Goal: Transaction & Acquisition: Book appointment/travel/reservation

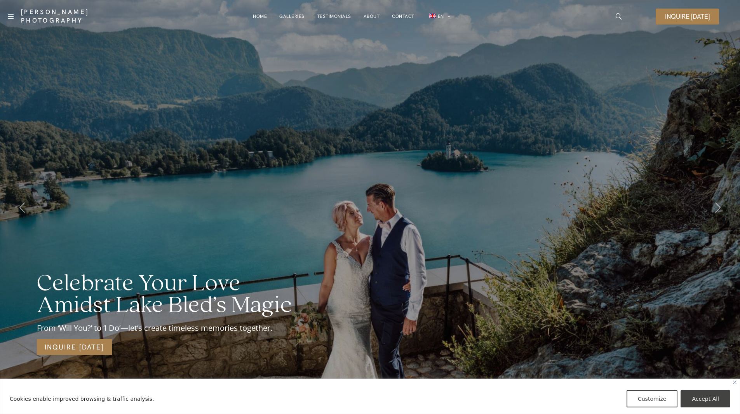
click at [589, 122] on div "Celebrate Your Love Amidst Lake Bled’s Magic From ‘Will You?’ to ‘I Do’—let’s c…" at bounding box center [370, 207] width 740 height 414
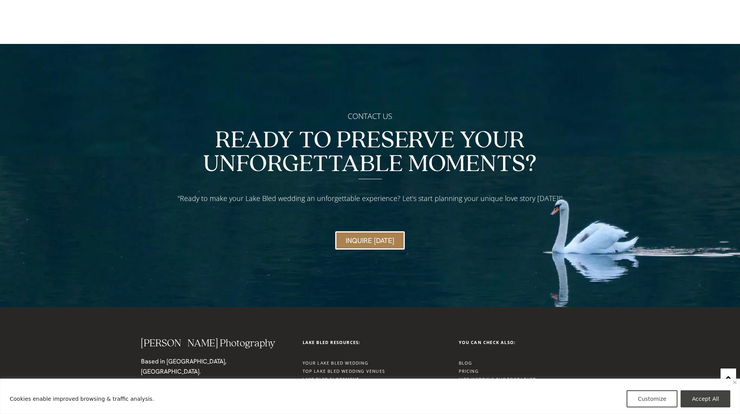
click at [485, 376] on link "Hire Wedding Photographer" at bounding box center [498, 379] width 78 height 6
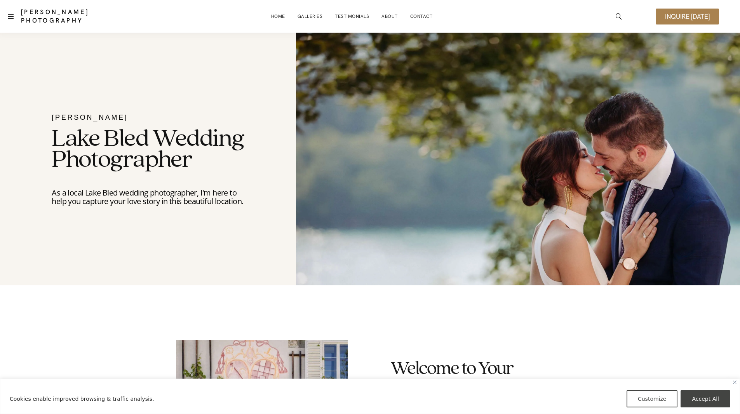
scroll to position [2679, 0]
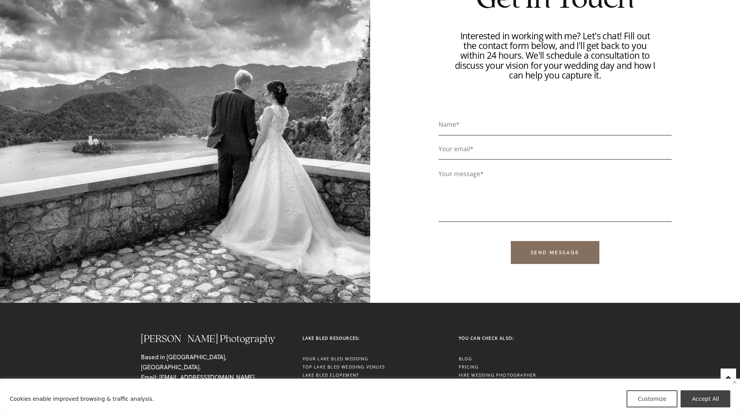
click at [480, 380] on link "Hire Photographer for your Proposal" at bounding box center [513, 383] width 108 height 6
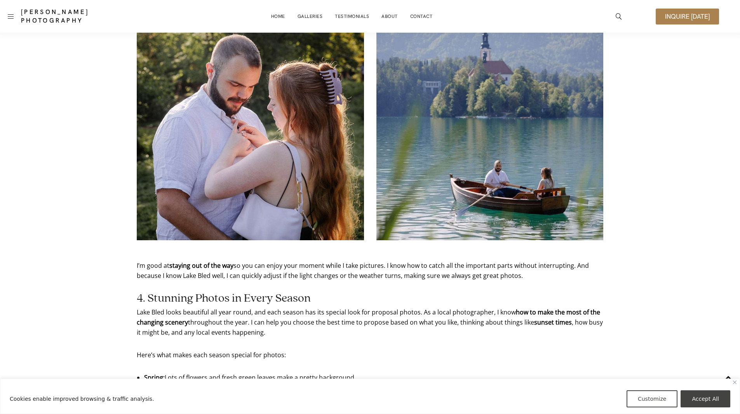
scroll to position [1111, 0]
